Goal: Task Accomplishment & Management: Use online tool/utility

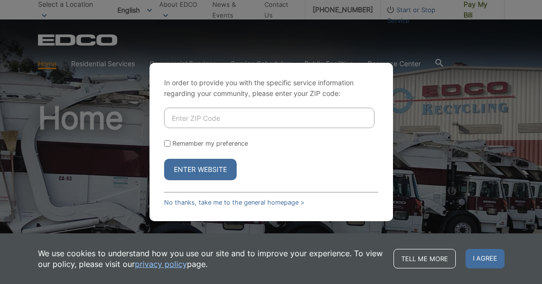
click at [227, 118] on input "Enter ZIP Code" at bounding box center [269, 118] width 210 height 20
type input "92126"
click at [211, 170] on button "Enter Website" at bounding box center [200, 169] width 73 height 21
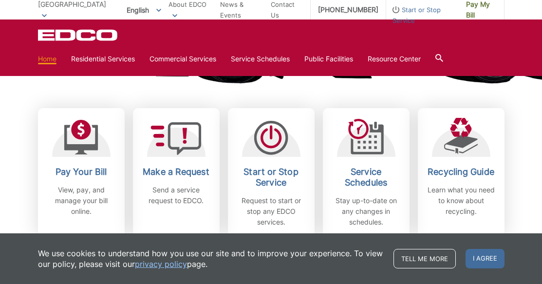
scroll to position [274, 0]
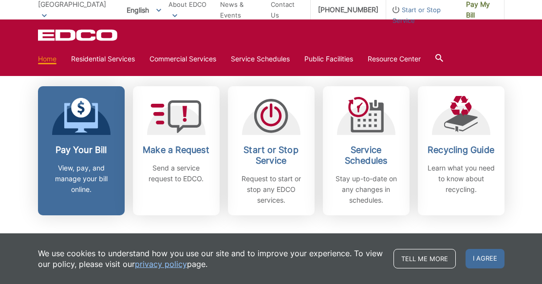
click at [87, 158] on div "Pay Your Bill View, pay, and manage your bill online." at bounding box center [81, 170] width 72 height 50
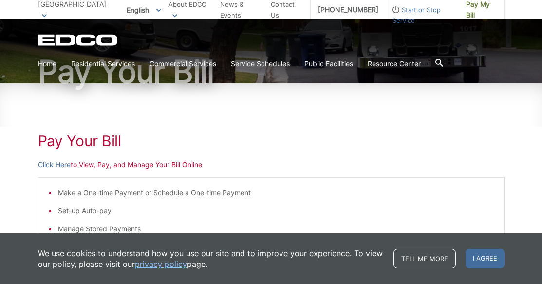
scroll to position [99, 0]
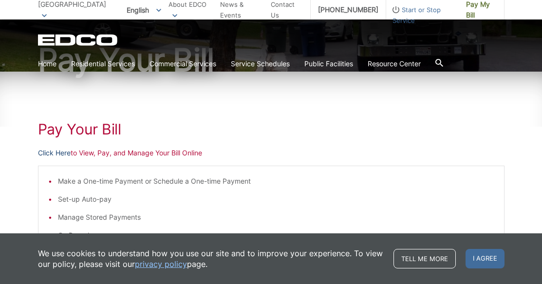
click at [55, 153] on link "Click Here" at bounding box center [54, 152] width 33 height 11
